Goal: Information Seeking & Learning: Check status

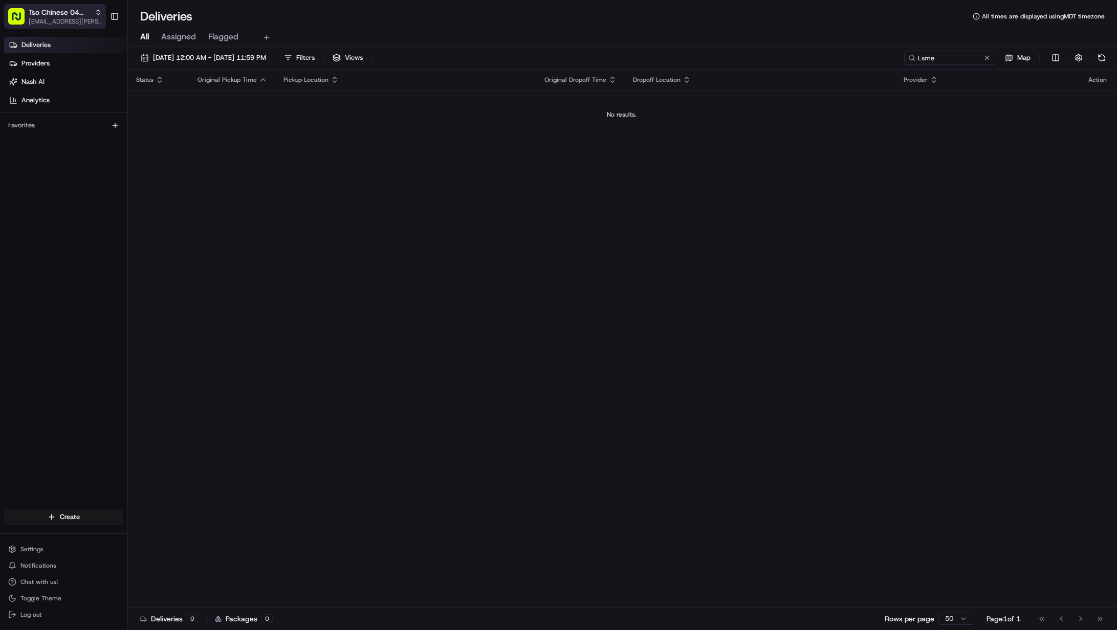
click at [69, 20] on span "[EMAIL_ADDRESS][PERSON_NAME][DOMAIN_NAME]" at bounding box center [65, 21] width 73 height 8
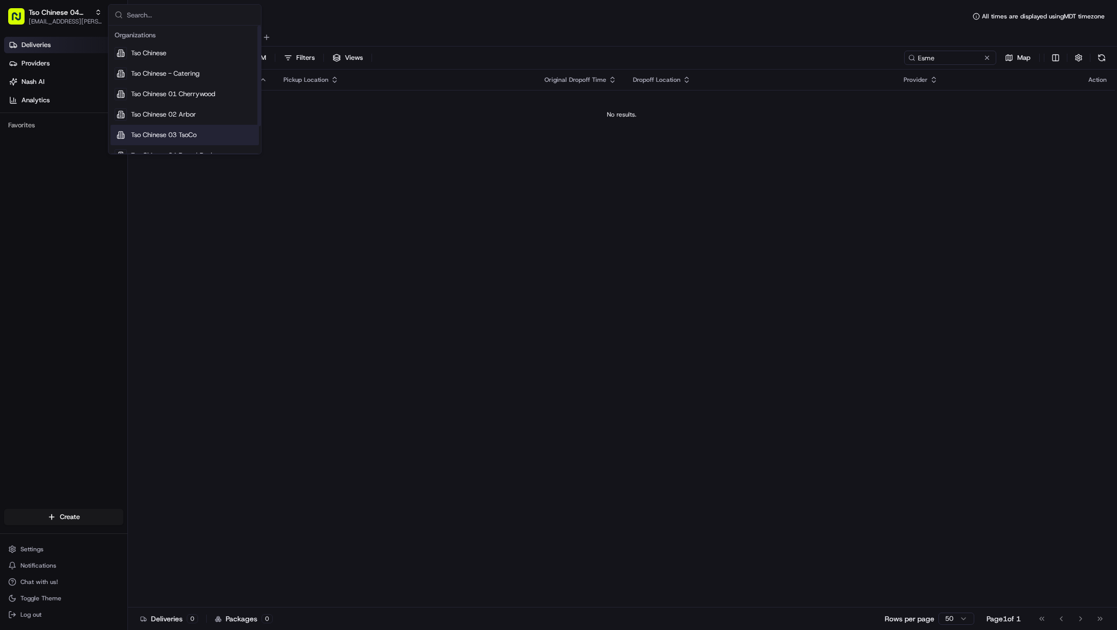
click at [179, 130] on span "Tso Chinese 03 TsoCo" at bounding box center [163, 134] width 65 height 9
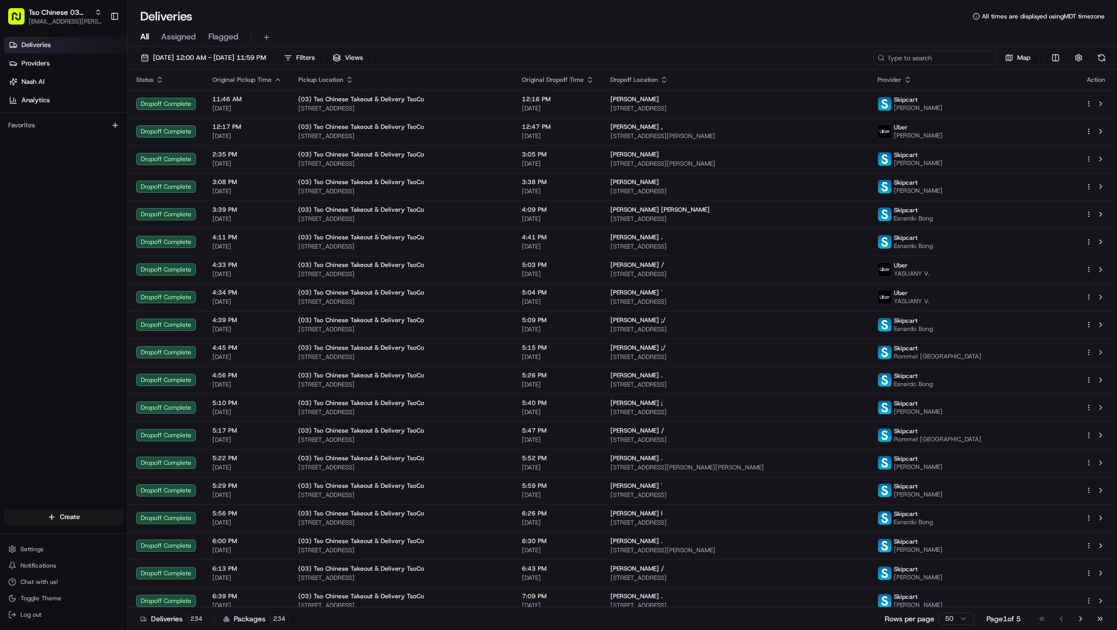
click at [936, 58] on input at bounding box center [934, 58] width 123 height 14
paste input "[PERSON_NAME]"
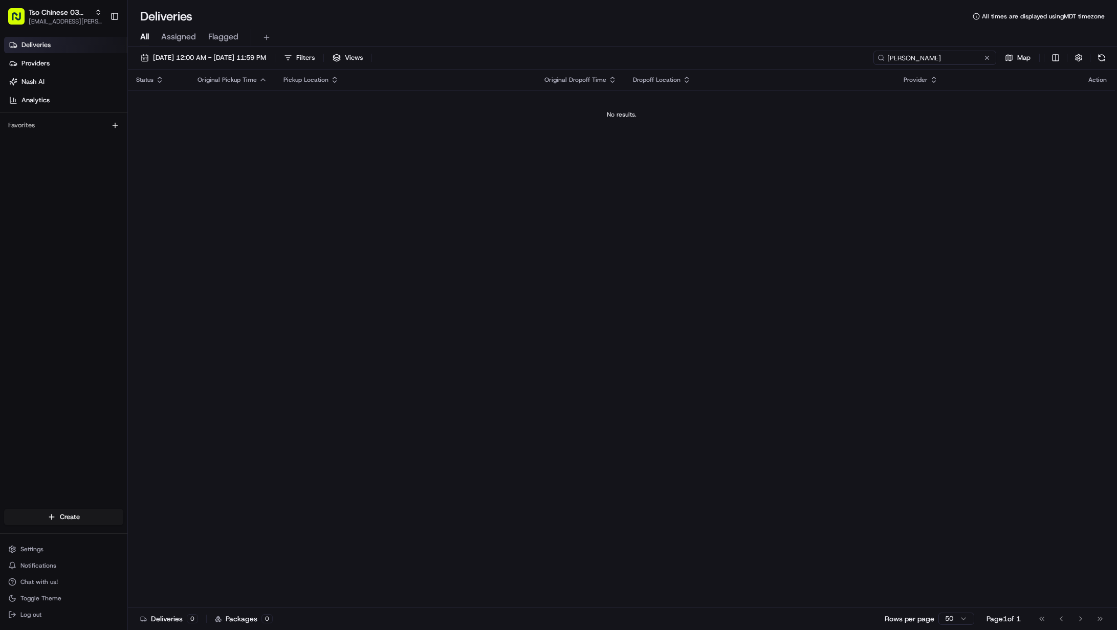
drag, startPoint x: 917, startPoint y: 57, endPoint x: 812, endPoint y: 59, distance: 104.9
click at [813, 59] on div "[DATE] 12:00 AM - [DATE] 11:59 PM Filters Views [PERSON_NAME] Map" at bounding box center [622, 60] width 989 height 19
type input "[PERSON_NAME]"
click at [48, 19] on span "[EMAIL_ADDRESS][PERSON_NAME][DOMAIN_NAME]" at bounding box center [65, 21] width 73 height 8
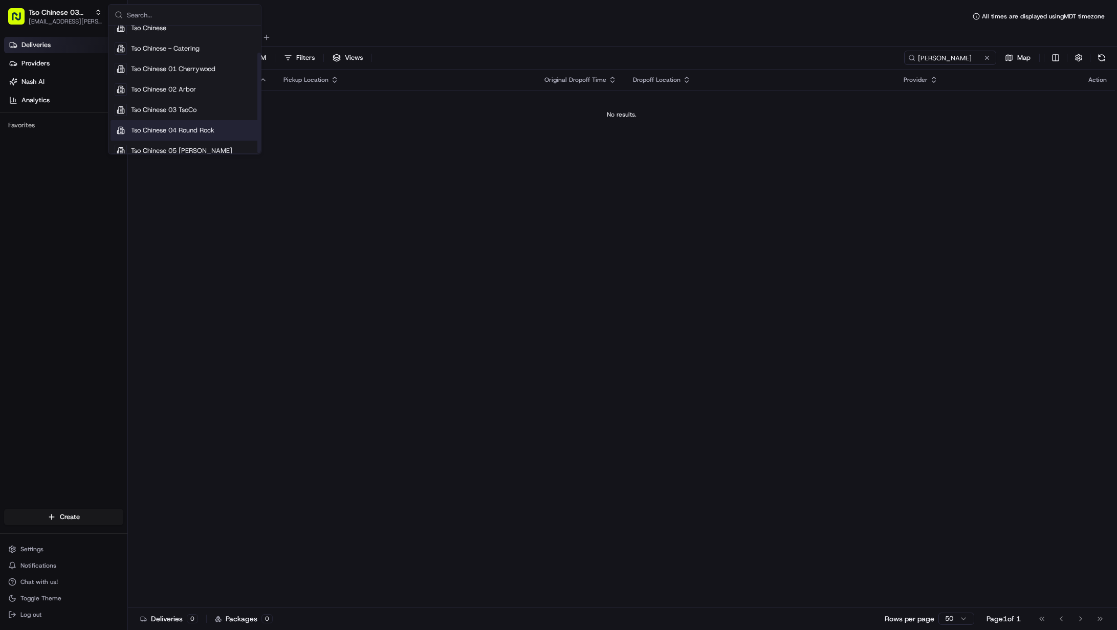
scroll to position [35, 0]
click at [170, 137] on span "Tso Chinese 05 [PERSON_NAME]" at bounding box center [181, 141] width 101 height 9
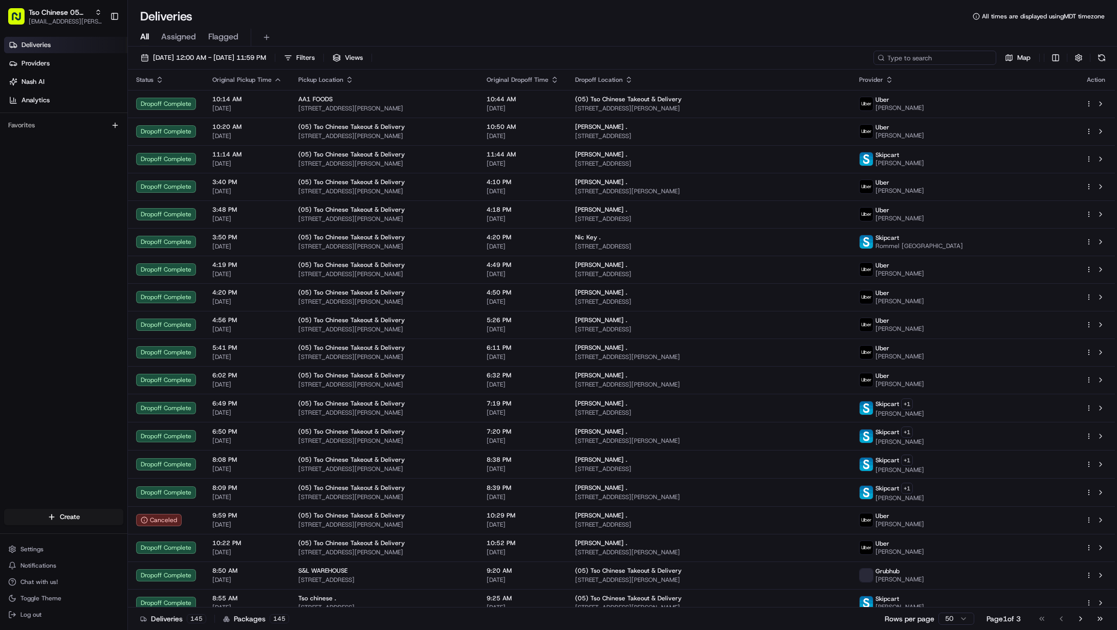
click at [938, 57] on input at bounding box center [934, 58] width 123 height 14
paste input "Elizbia"
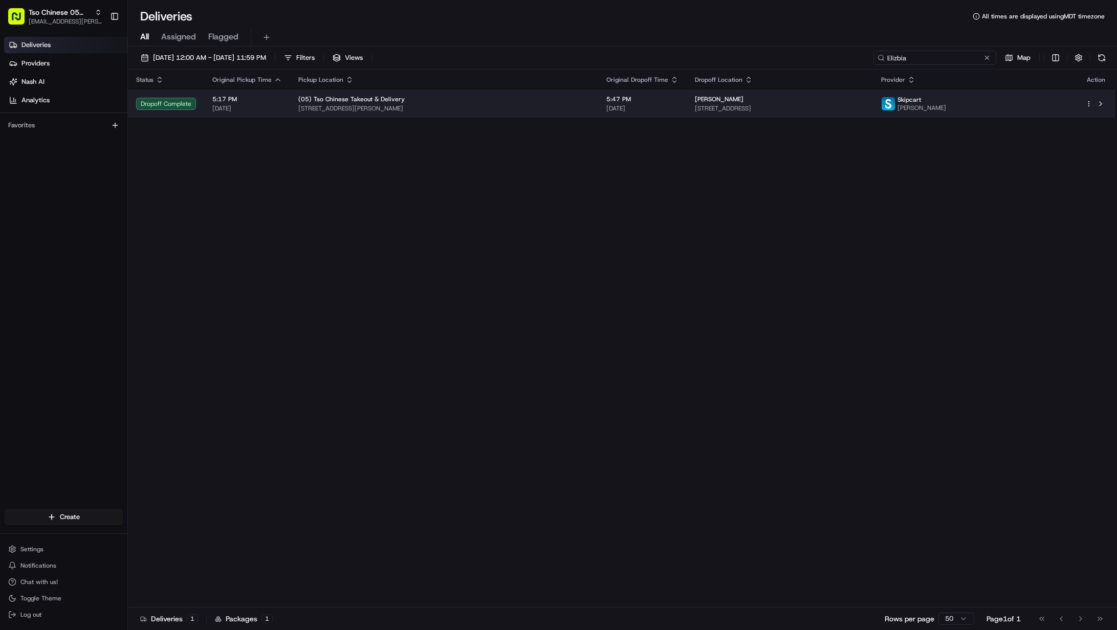
type input "Elizbia"
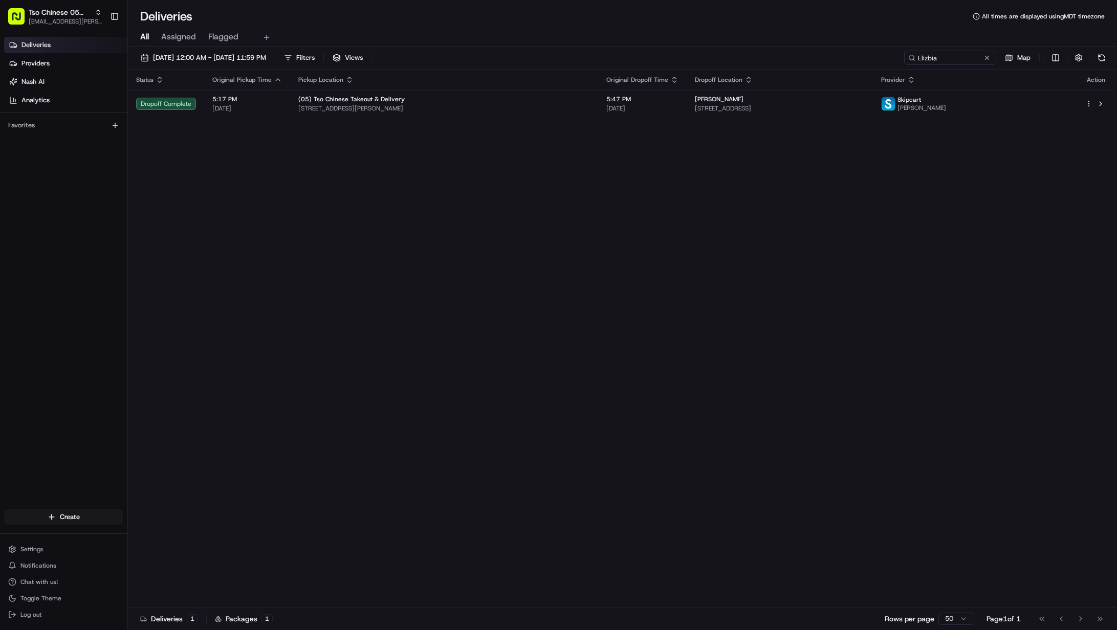
drag, startPoint x: 458, startPoint y: 309, endPoint x: 478, endPoint y: 314, distance: 20.5
click at [458, 309] on div "Status Original Pickup Time Pickup Location Original Dropoff Time Dropoff Locat…" at bounding box center [621, 339] width 987 height 538
